Goal: Task Accomplishment & Management: Use online tool/utility

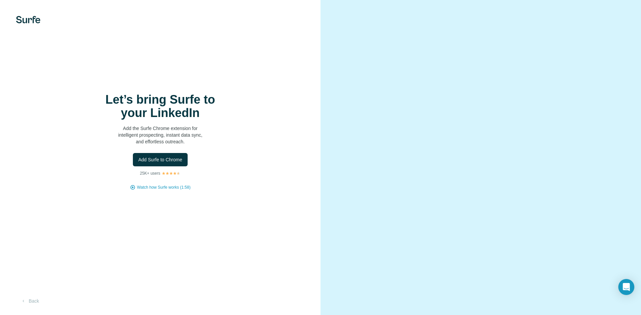
drag, startPoint x: 182, startPoint y: 161, endPoint x: 275, endPoint y: 158, distance: 93.8
click at [276, 160] on div "Add Surfe to Chrome" at bounding box center [160, 159] width 294 height 13
